Goal: Find specific page/section: Find specific page/section

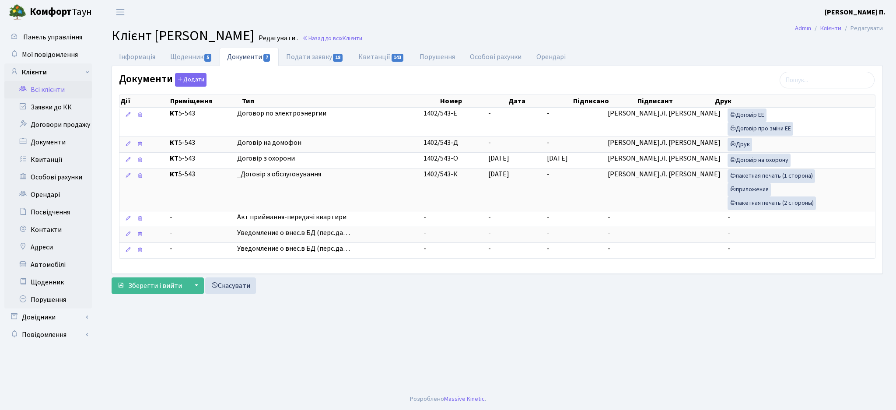
click at [51, 91] on link "Всі клієнти" at bounding box center [48, 90] width 88 height 18
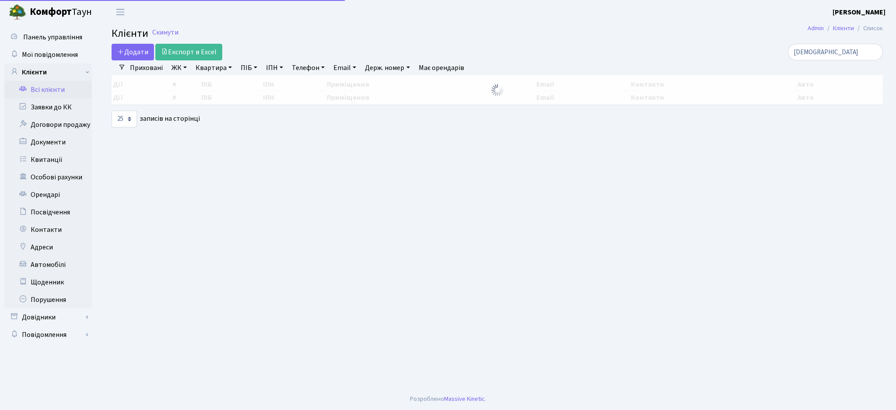
select select "25"
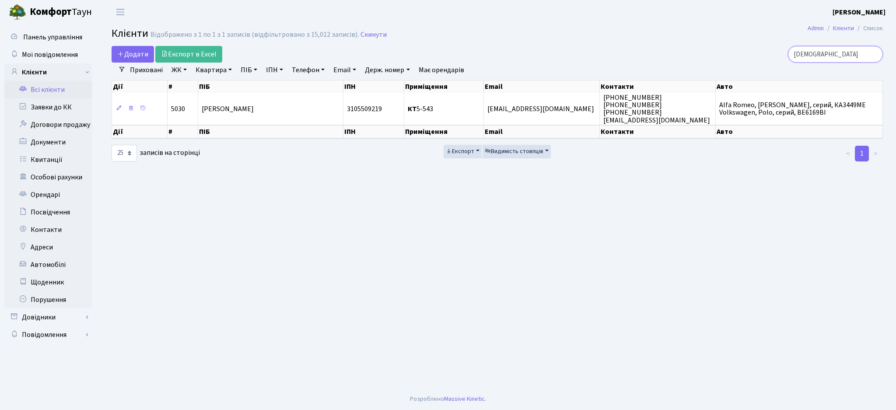
drag, startPoint x: 831, startPoint y: 52, endPoint x: 751, endPoint y: 47, distance: 80.2
click at [751, 47] on div "мустафін" at bounding box center [759, 54] width 249 height 17
paste input "еленкевича Ігната"
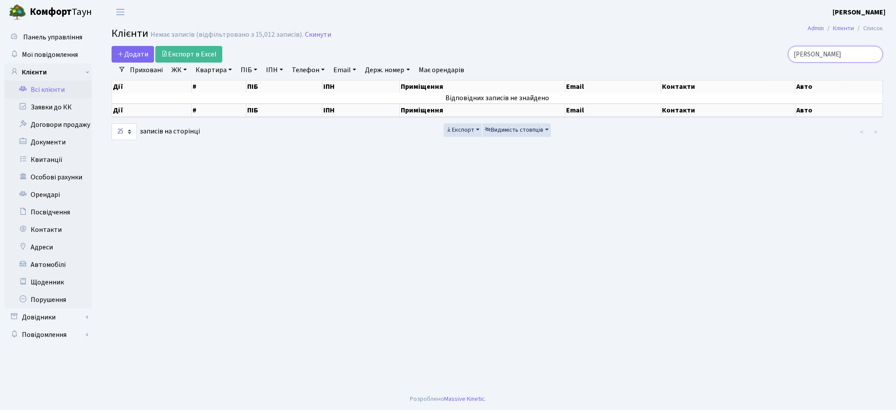
drag, startPoint x: 844, startPoint y: 55, endPoint x: 895, endPoint y: 60, distance: 51.8
click at [895, 60] on div "Додати Експорт в Excel Зеленкевича Ігната Фільтри Приховані ЖК ТХ, вул. Ділова,…" at bounding box center [497, 93] width 798 height 95
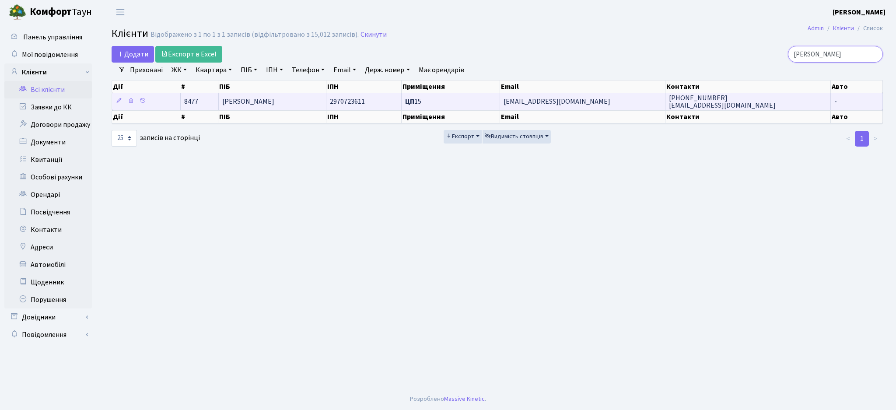
type input "Зеленкевич"
click at [390, 105] on td "2970723611" at bounding box center [363, 101] width 75 height 17
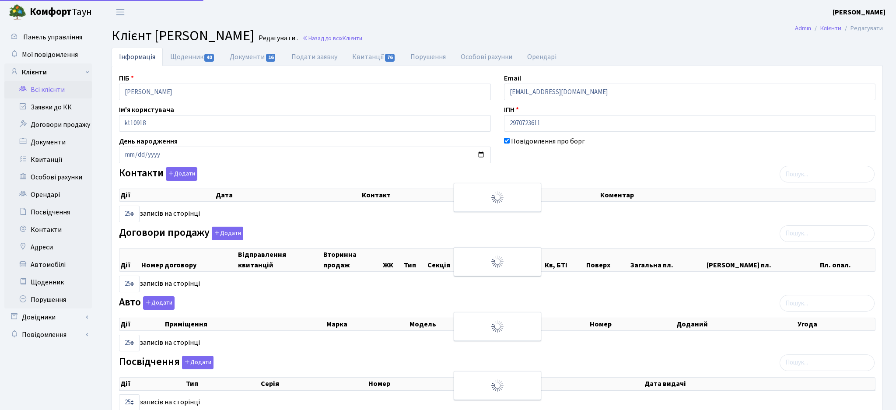
select select "25"
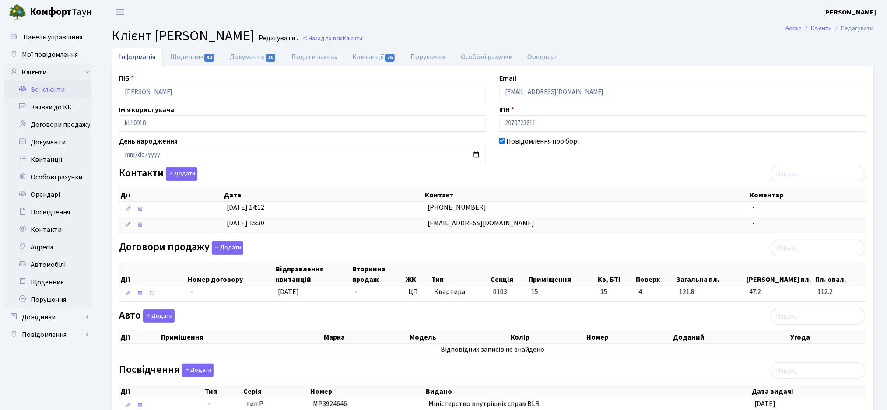
click at [51, 87] on link "Всі клієнти" at bounding box center [48, 90] width 88 height 18
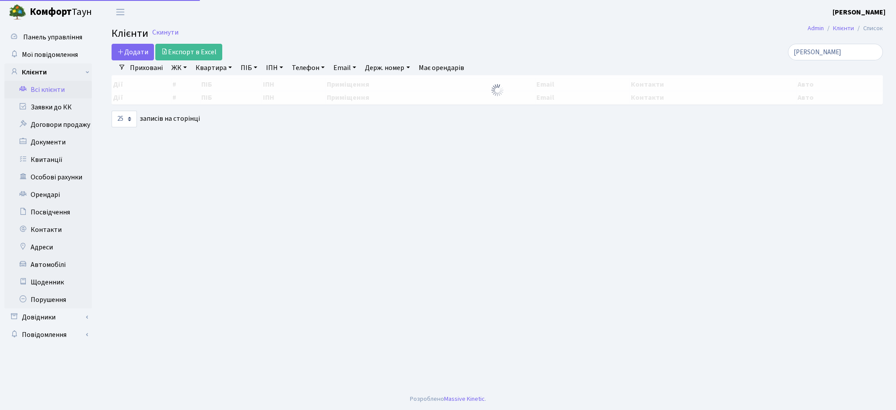
select select "25"
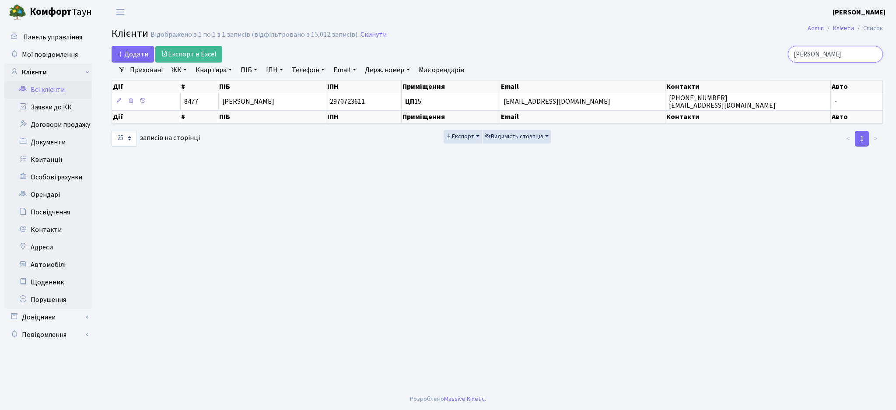
drag, startPoint x: 834, startPoint y: 53, endPoint x: 746, endPoint y: 54, distance: 88.4
click at [748, 54] on div "[PERSON_NAME]" at bounding box center [759, 54] width 249 height 17
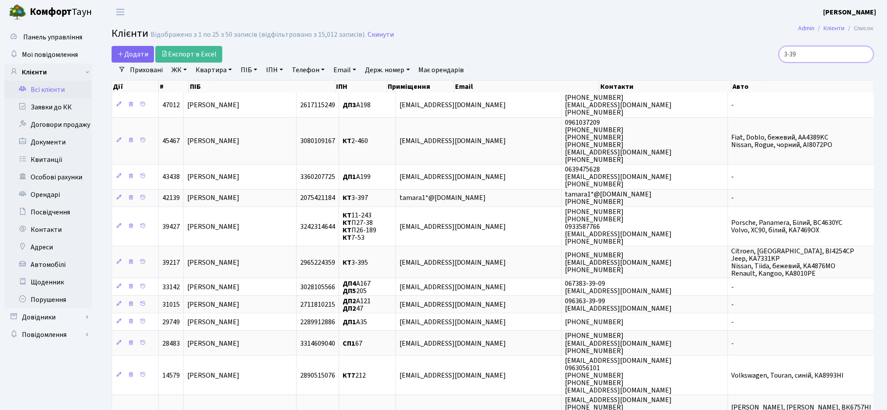
type input "3-39"
click at [183, 71] on link "ЖК" at bounding box center [179, 70] width 22 height 15
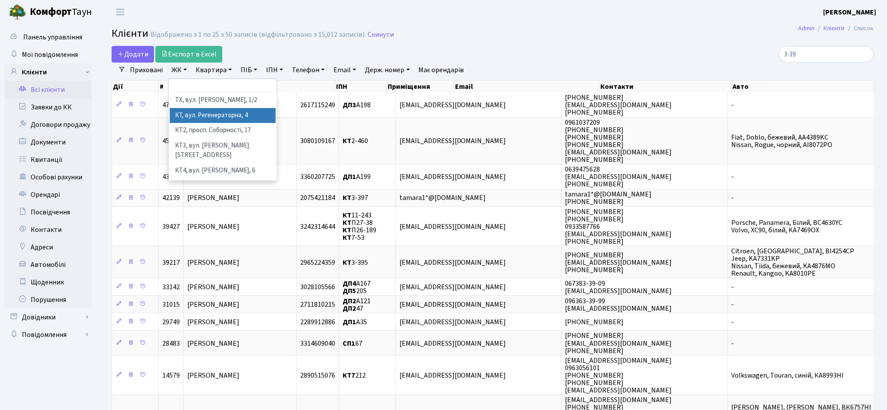
click at [182, 116] on li "КТ, вул. Регенераторна, 4" at bounding box center [223, 115] width 106 height 15
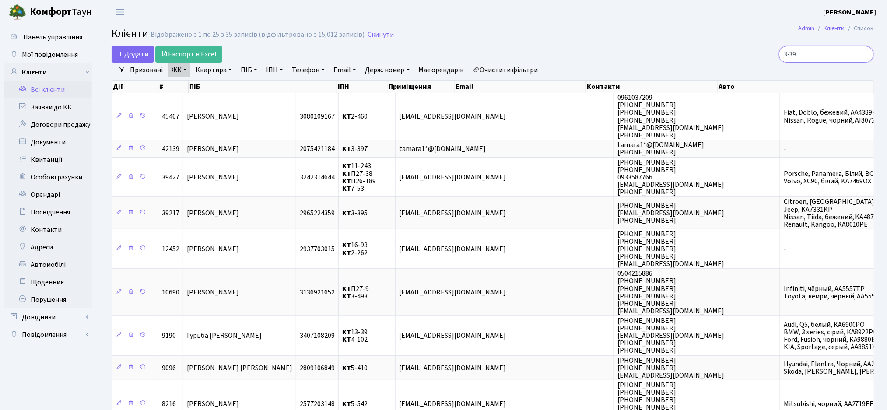
drag, startPoint x: 814, startPoint y: 55, endPoint x: 718, endPoint y: 57, distance: 96.3
click at [718, 57] on div "3-39" at bounding box center [751, 54] width 246 height 17
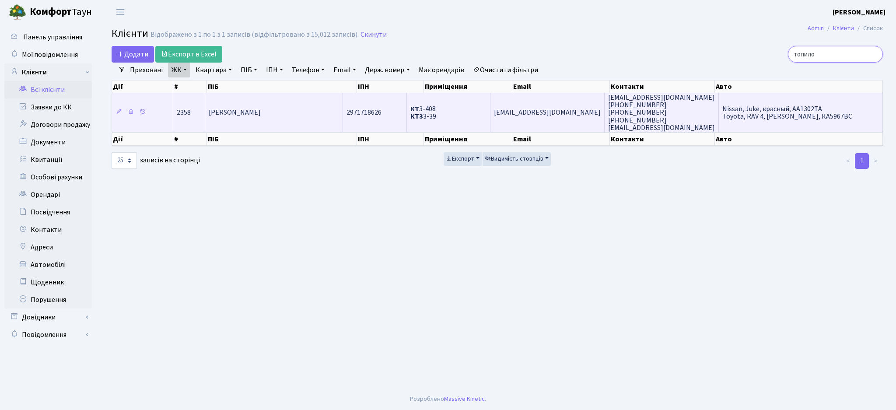
type input "топило"
click at [491, 114] on td "КТ 3-408 КТ3 3-39" at bounding box center [449, 112] width 84 height 39
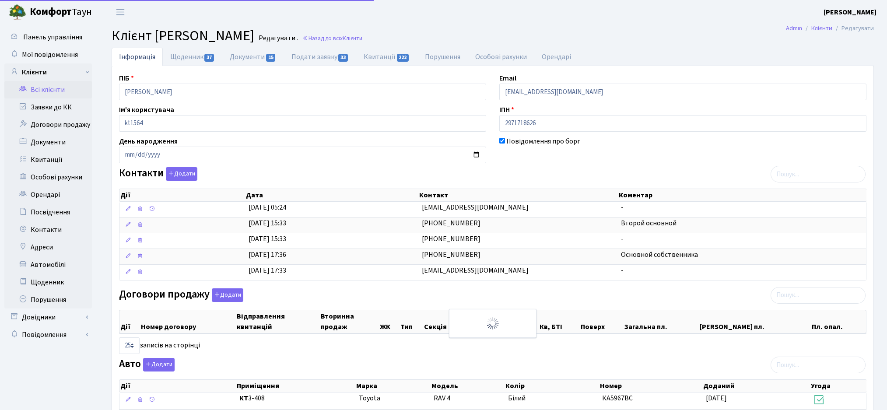
select select "25"
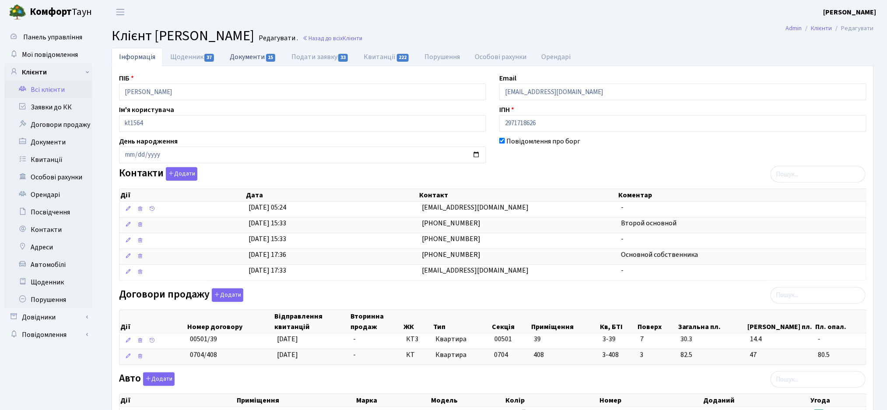
click at [262, 60] on link "Документи 15" at bounding box center [252, 57] width 61 height 18
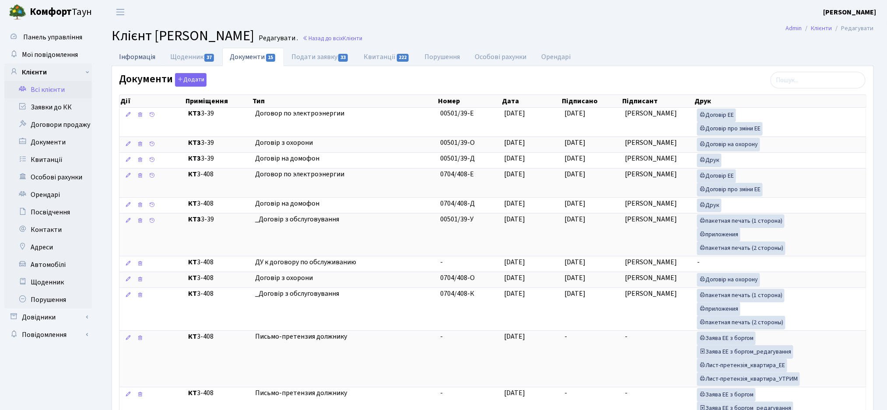
click at [143, 60] on link "Інформація" at bounding box center [137, 57] width 51 height 18
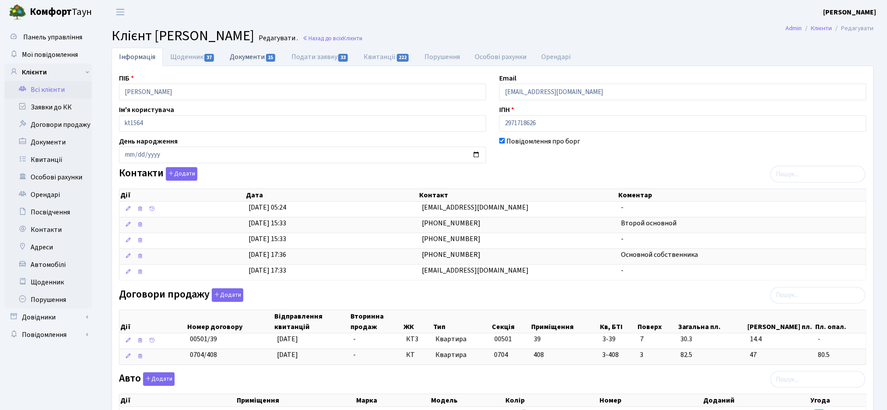
click at [255, 63] on link "Документи 15" at bounding box center [252, 57] width 61 height 18
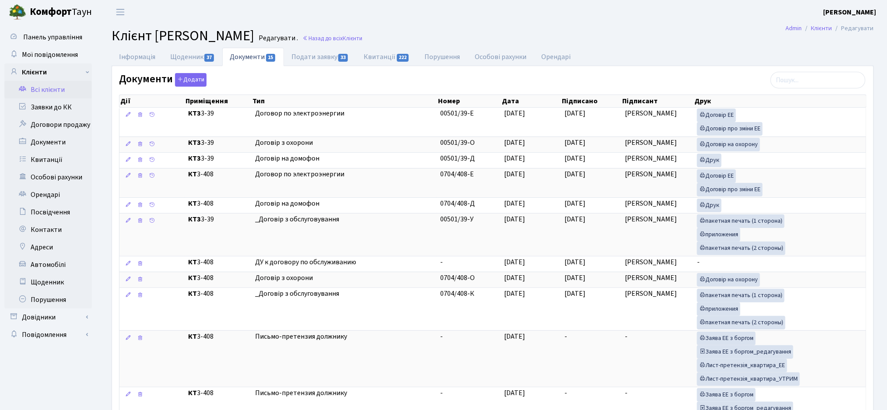
click at [60, 92] on link "Всі клієнти" at bounding box center [48, 90] width 88 height 18
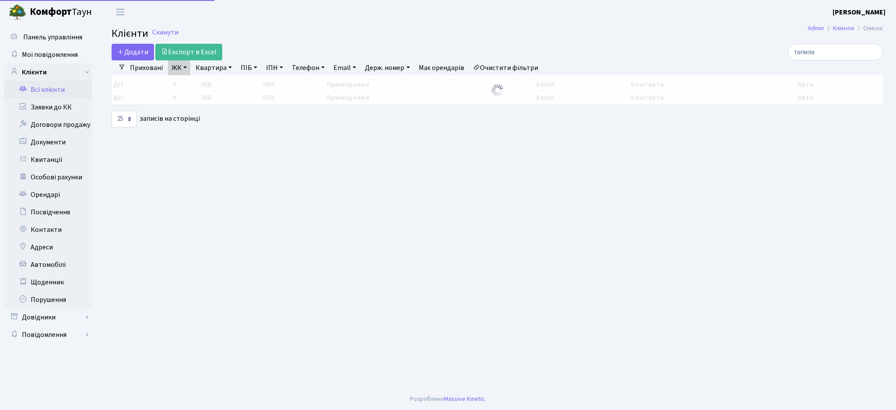
select select "25"
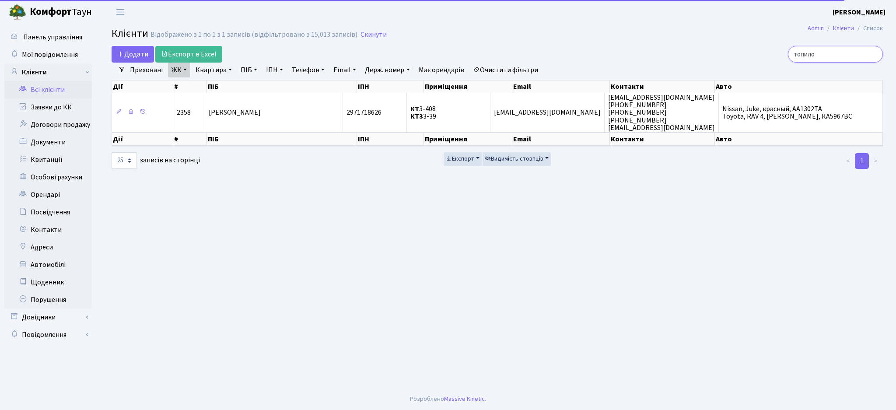
drag, startPoint x: 835, startPoint y: 53, endPoint x: 775, endPoint y: 52, distance: 59.1
click at [776, 51] on div "топило" at bounding box center [759, 54] width 249 height 17
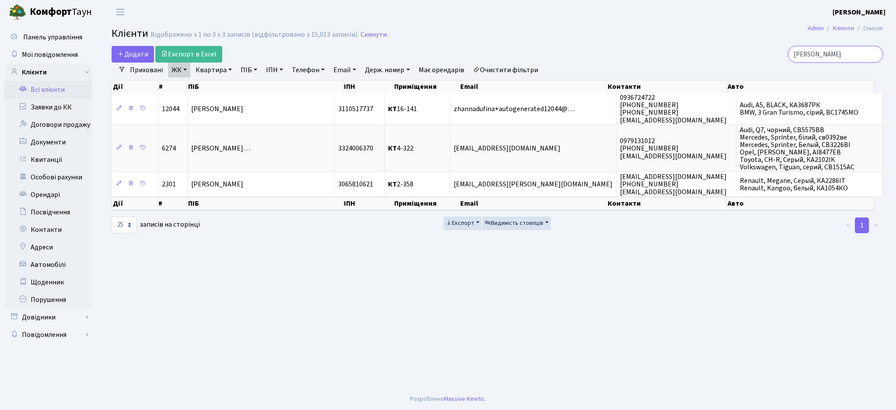
type input "[PERSON_NAME]"
click at [521, 67] on link "Очистити фільтри" at bounding box center [506, 70] width 72 height 15
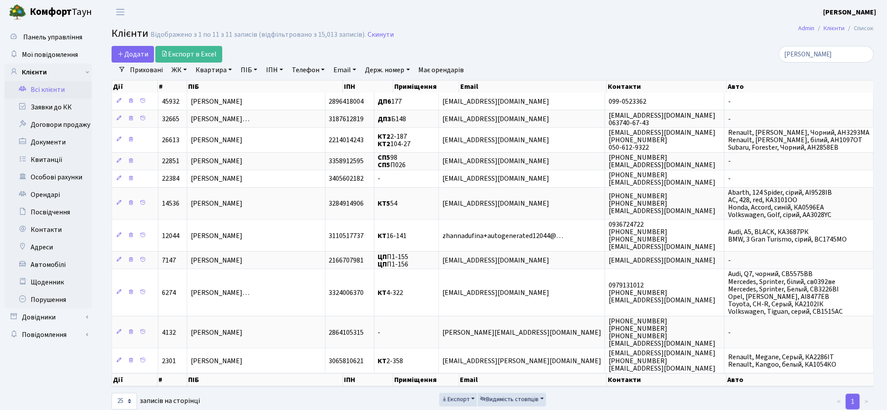
click at [178, 70] on link "ЖК" at bounding box center [179, 70] width 22 height 15
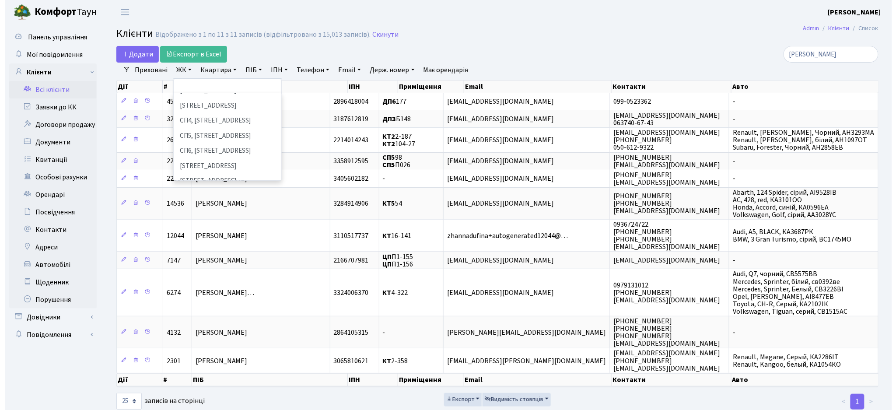
scroll to position [299, 0]
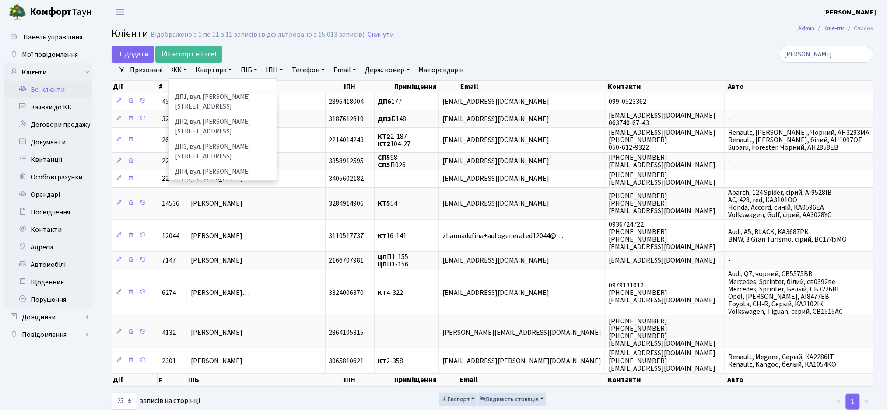
click at [191, 214] on li "ДП6, вул. [PERSON_NAME], 2" at bounding box center [223, 221] width 106 height 15
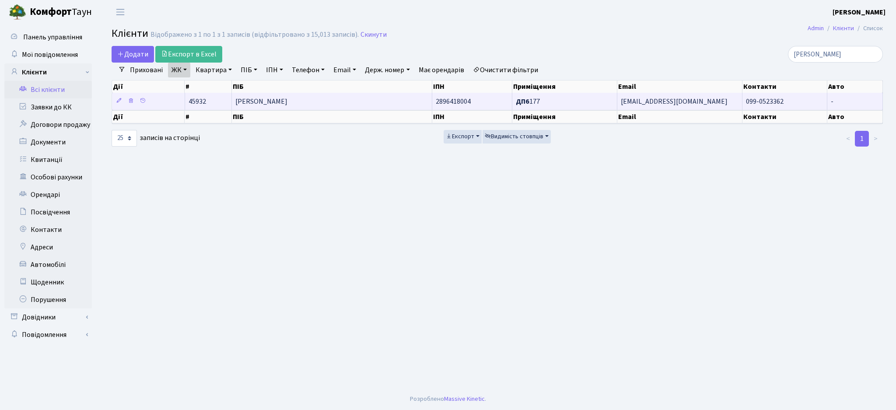
click at [350, 98] on td "[PERSON_NAME]" at bounding box center [332, 101] width 200 height 17
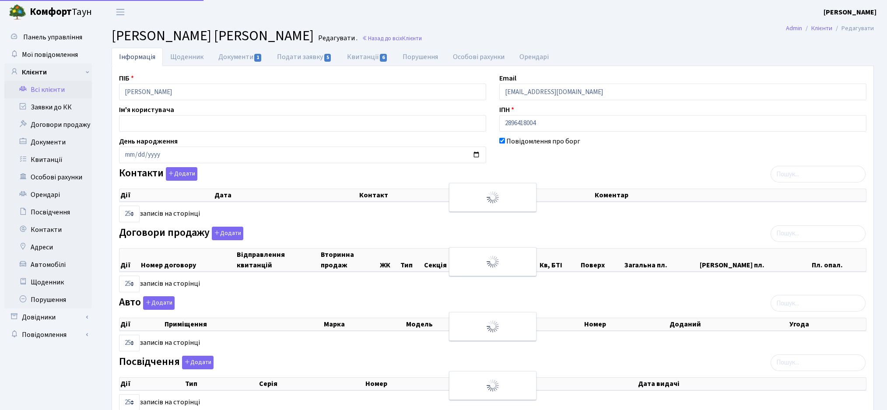
select select "25"
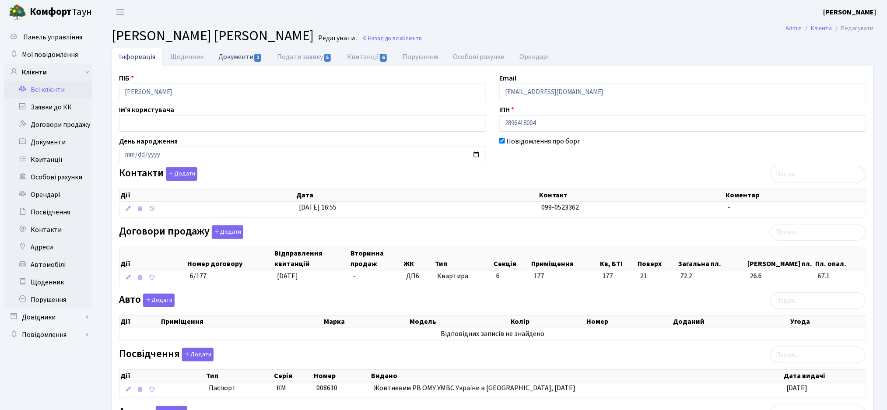
click at [257, 60] on span "1" at bounding box center [257, 58] width 7 height 8
select select "25"
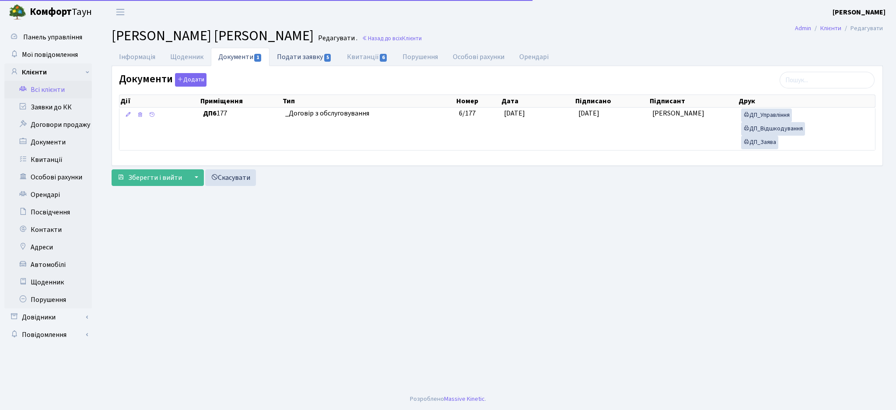
click at [294, 55] on link "Подати заявку 5" at bounding box center [305, 57] width 70 height 18
select select "25"
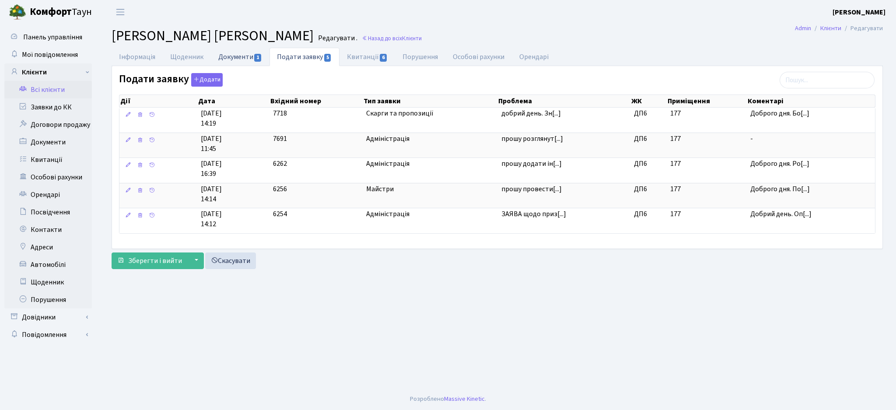
click at [247, 49] on link "Документи 1" at bounding box center [240, 57] width 59 height 18
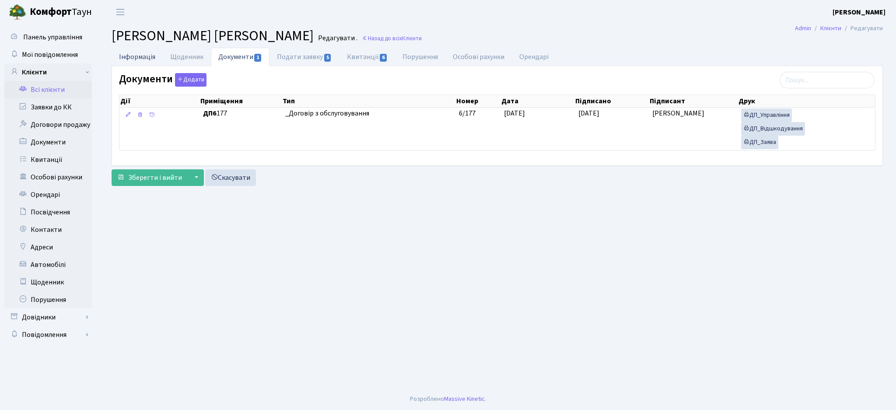
click at [138, 55] on link "Інформація" at bounding box center [137, 57] width 51 height 18
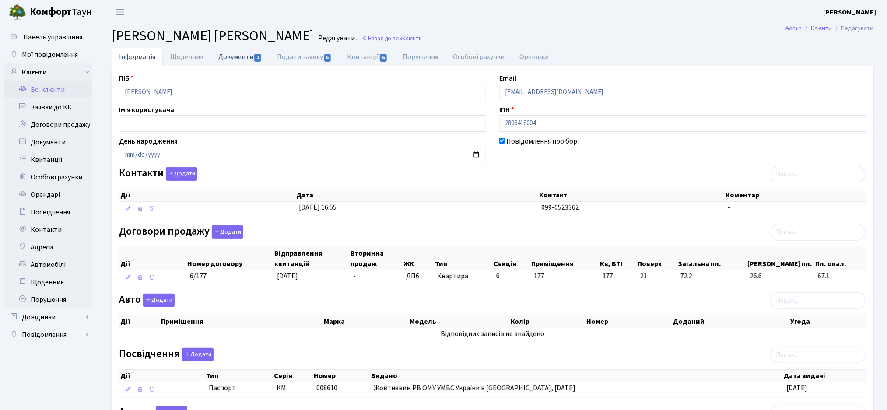
click at [240, 53] on link "Документи 1" at bounding box center [240, 57] width 59 height 18
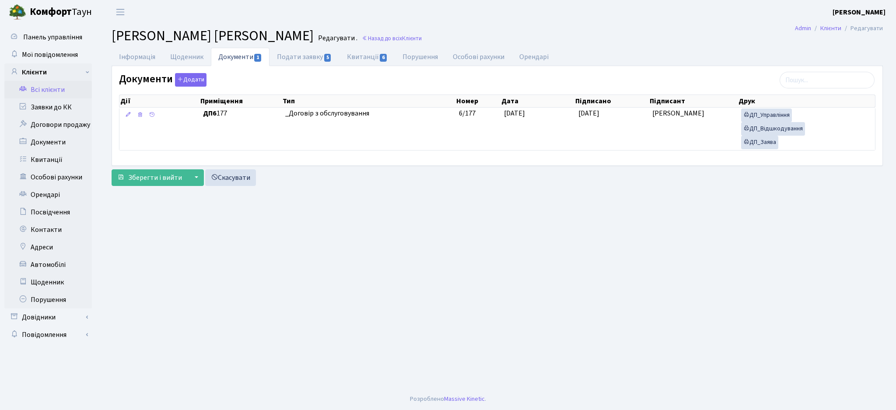
click at [65, 93] on link "Всі клієнти" at bounding box center [48, 90] width 88 height 18
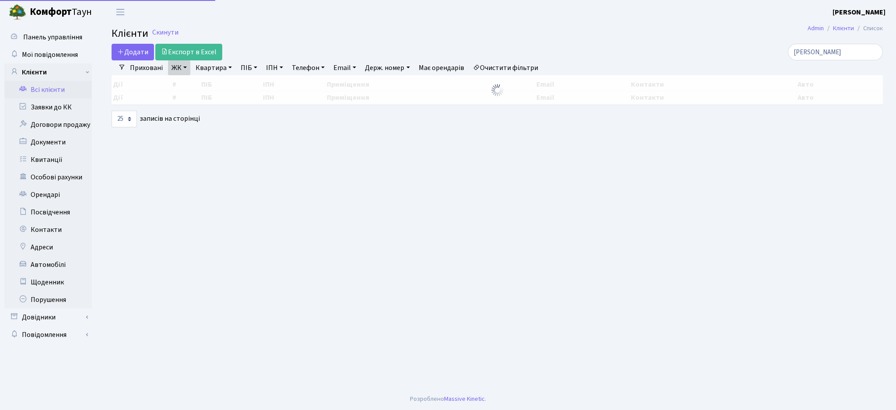
select select "25"
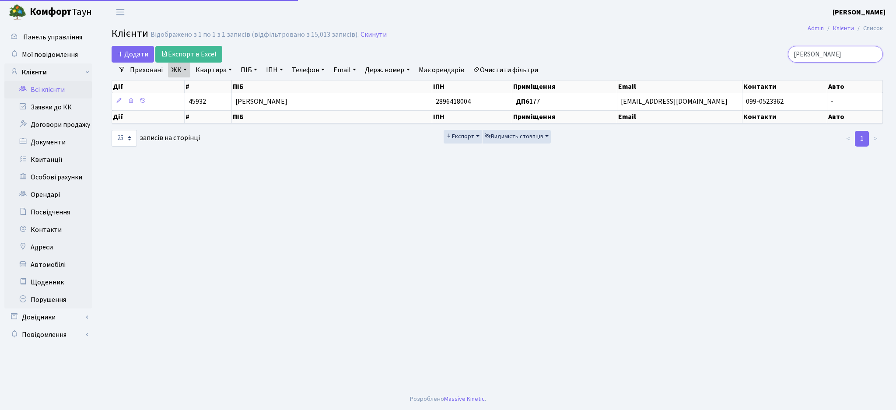
click at [831, 51] on input "максименко" at bounding box center [835, 54] width 95 height 17
drag, startPoint x: 847, startPoint y: 55, endPoint x: 719, endPoint y: 53, distance: 128.7
click at [719, 53] on div "максименко" at bounding box center [759, 54] width 249 height 17
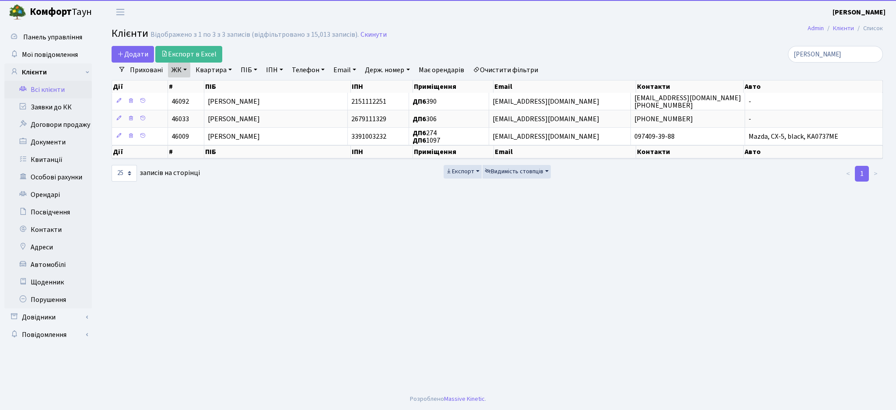
click at [513, 70] on link "Очистити фільтри" at bounding box center [506, 70] width 72 height 15
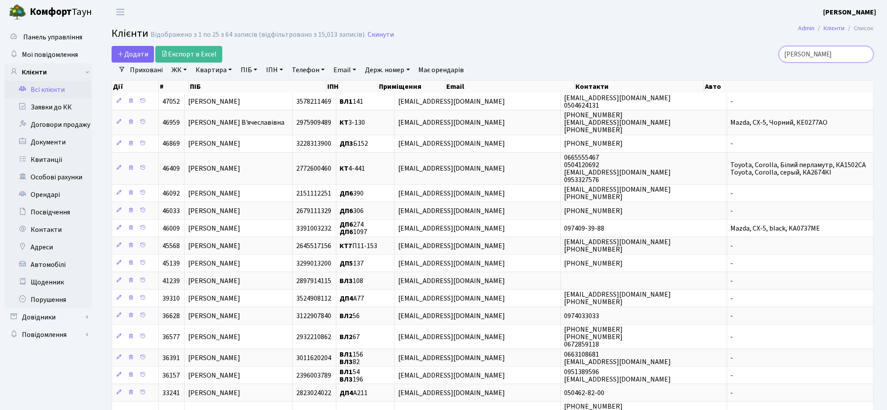
click at [823, 55] on input "коваль" at bounding box center [826, 54] width 95 height 17
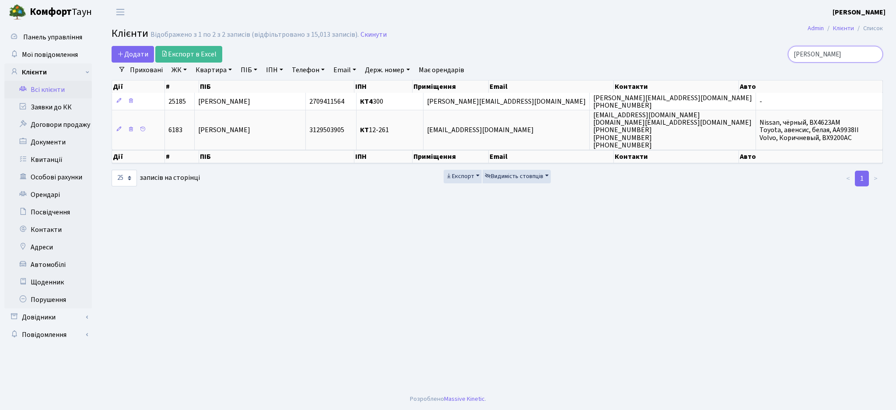
type input "ковальська оле"
click at [458, 66] on link "Має орендарів" at bounding box center [441, 70] width 53 height 15
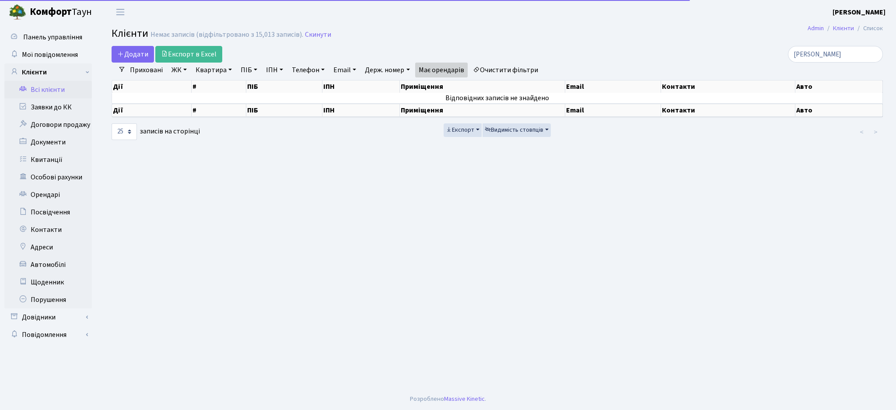
click at [504, 68] on link "Очистити фільтри" at bounding box center [506, 70] width 72 height 15
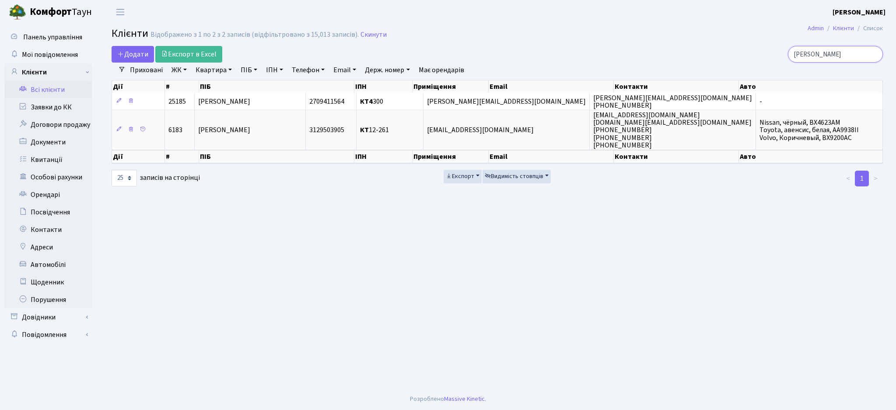
drag, startPoint x: 849, startPoint y: 60, endPoint x: 755, endPoint y: 63, distance: 93.3
click at [755, 63] on div "Додати Експорт в Excel ковальська оле Фільтри Приховані ЖК ТХ, вул. Ділова, 1/2…" at bounding box center [497, 116] width 785 height 141
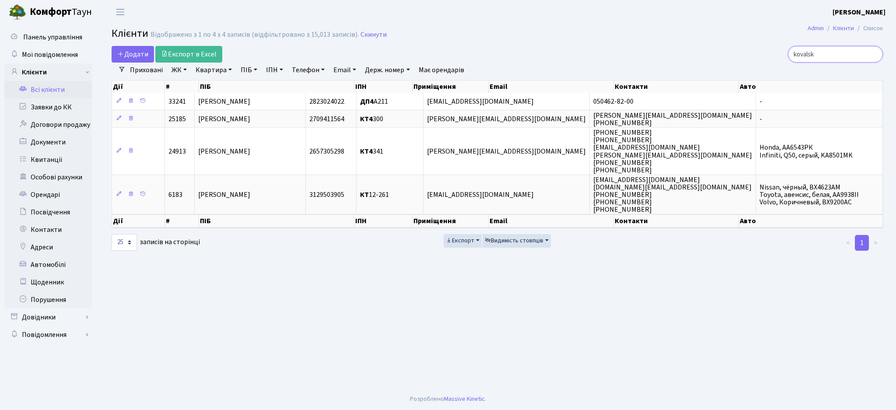
type input "kovalsk"
